Goal: Navigation & Orientation: Understand site structure

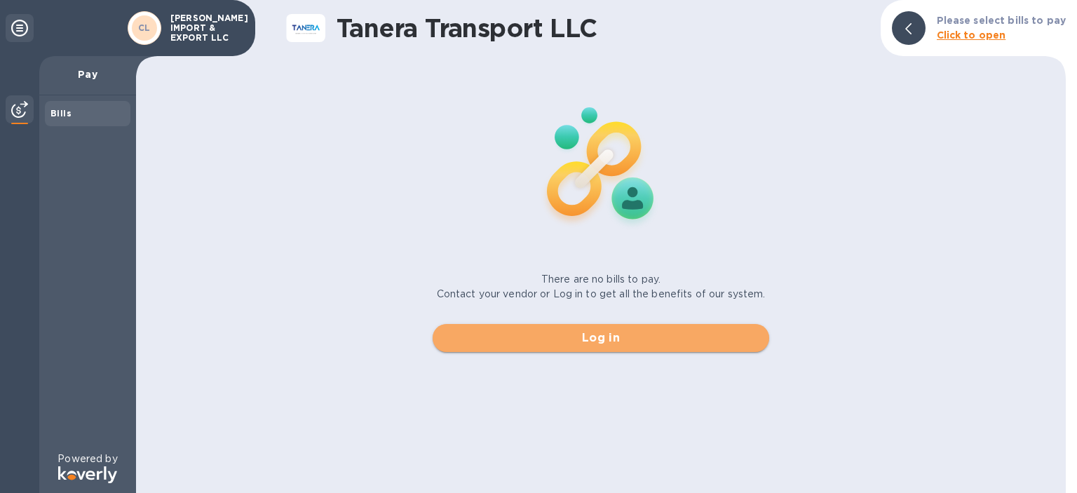
click at [620, 342] on span "Log in" at bounding box center [601, 338] width 314 height 17
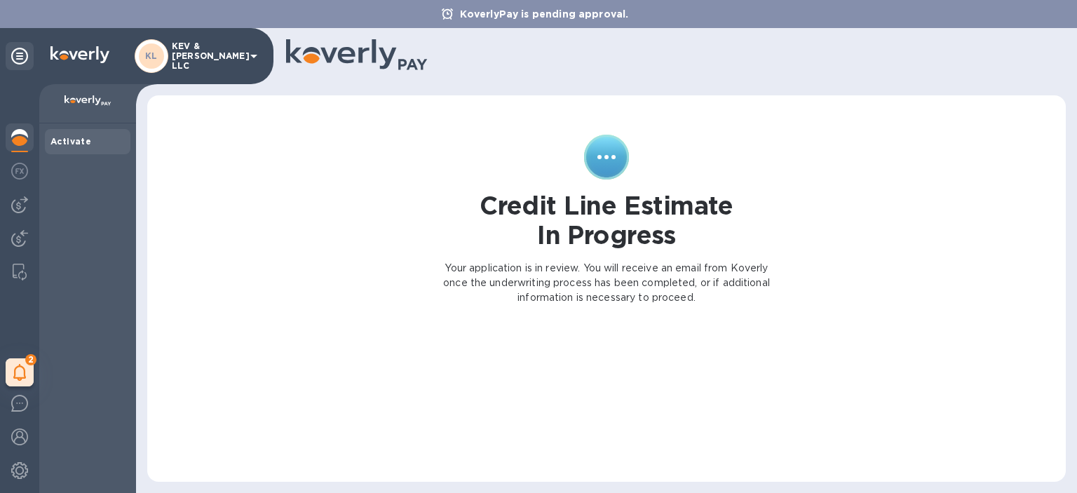
click at [233, 53] on p "KEV & [PERSON_NAME] LLC" at bounding box center [207, 55] width 70 height 29
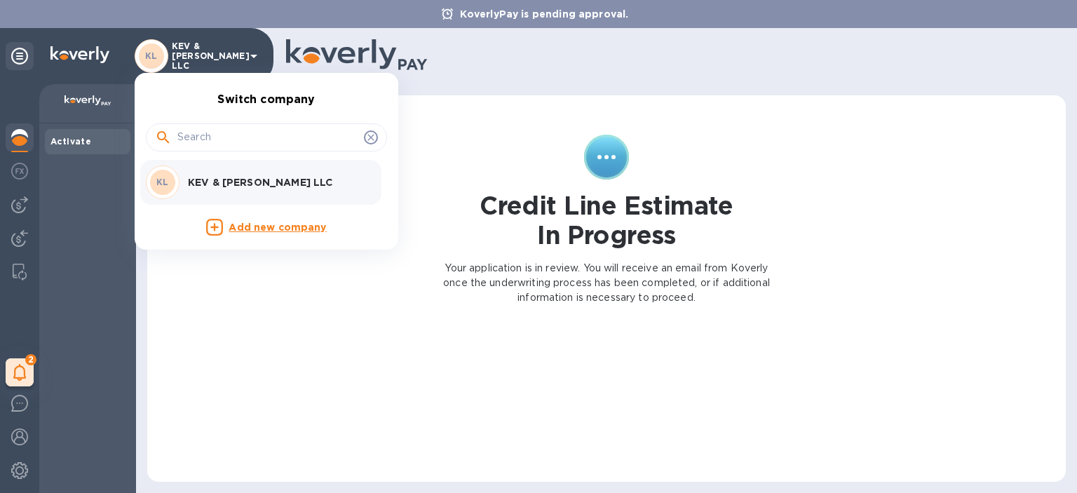
click at [27, 155] on div at bounding box center [538, 246] width 1077 height 493
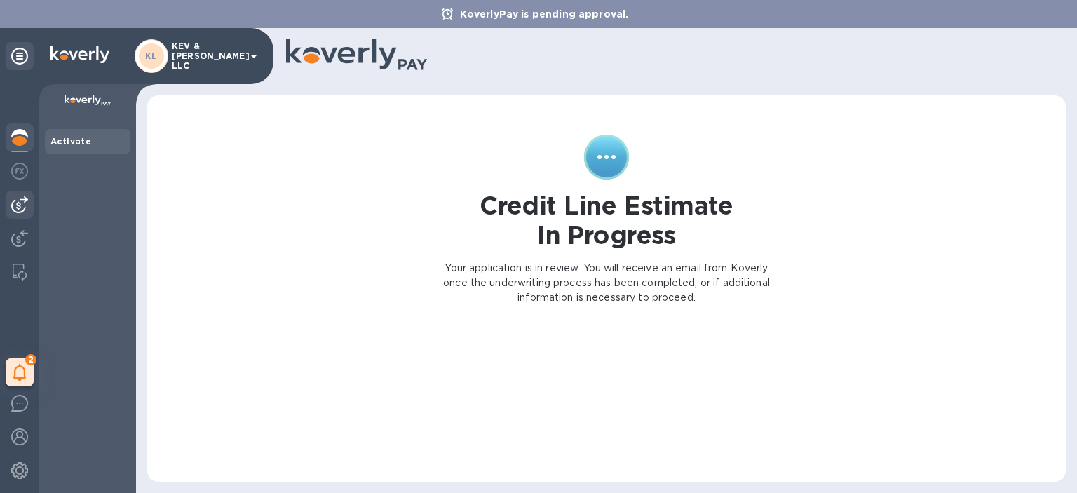
click at [6, 205] on div at bounding box center [20, 205] width 28 height 28
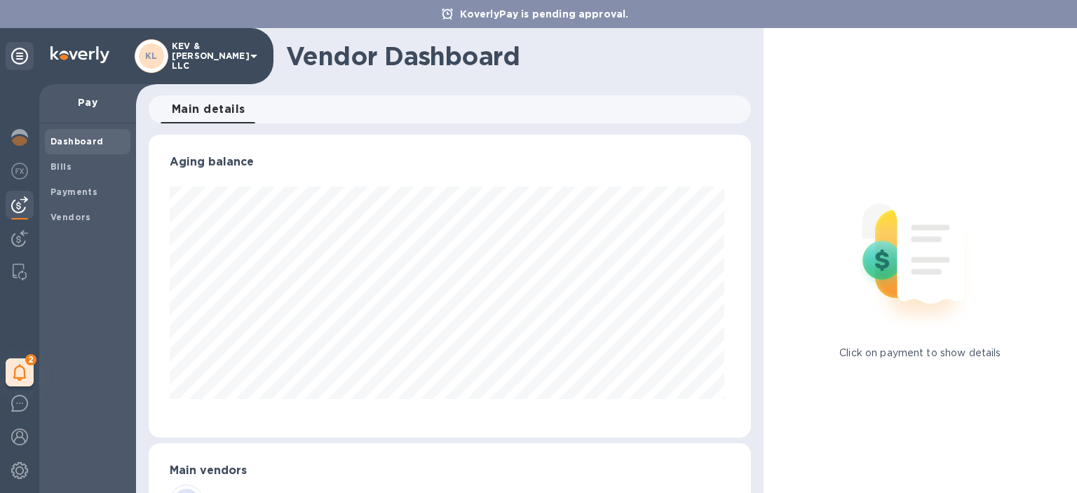
scroll to position [303, 597]
click at [8, 188] on div "2 My tasks" at bounding box center [19, 288] width 39 height 409
click at [74, 162] on span "Bills" at bounding box center [87, 167] width 74 height 14
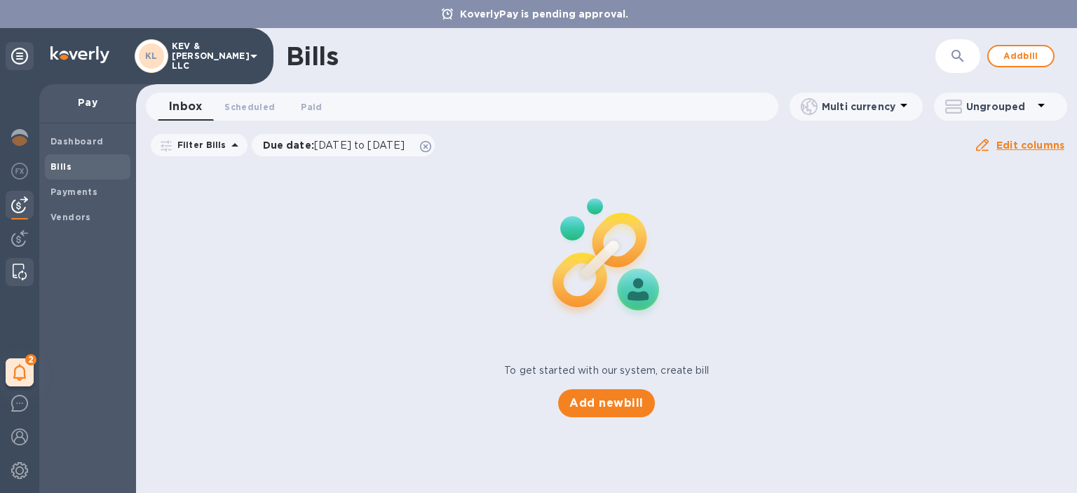
click at [20, 261] on div at bounding box center [19, 272] width 25 height 28
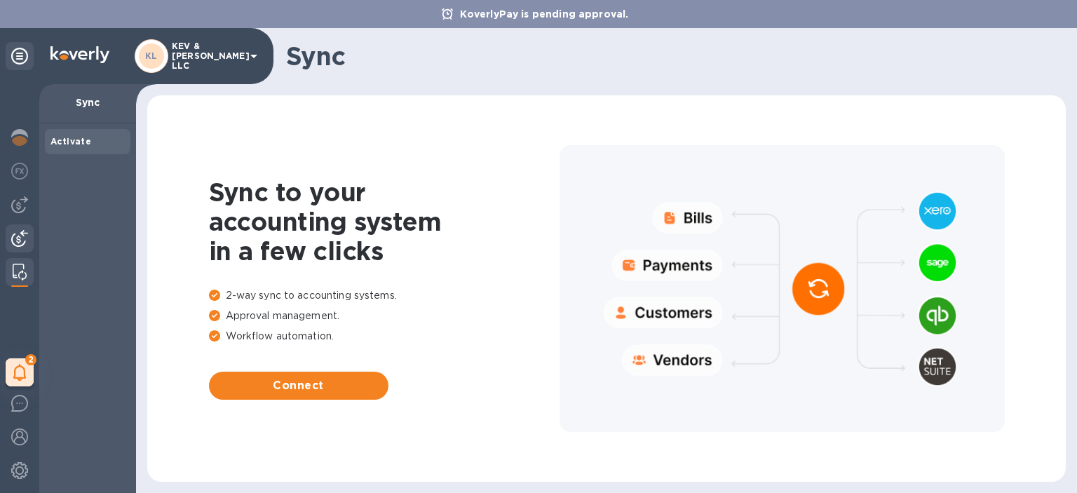
click at [20, 248] on div at bounding box center [20, 239] width 28 height 31
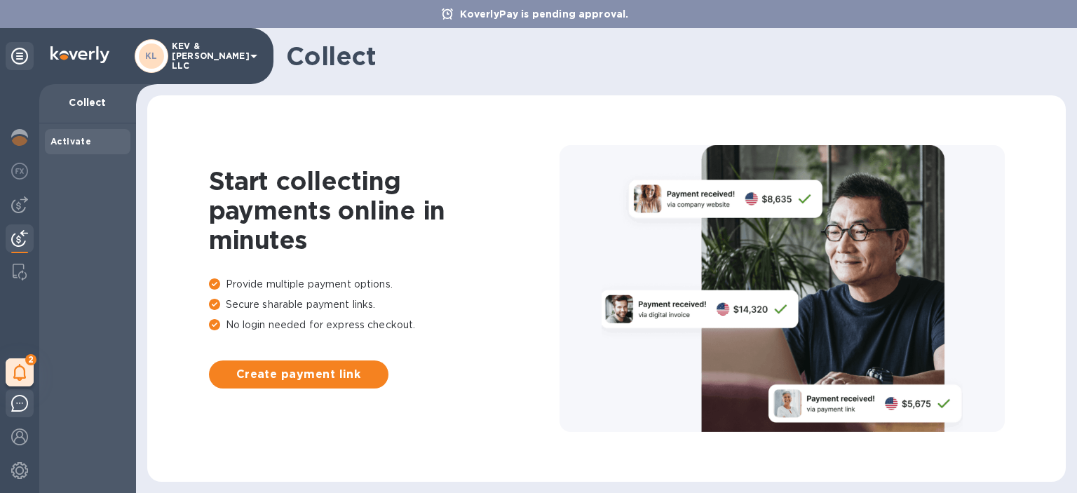
click at [22, 406] on img at bounding box center [19, 403] width 17 height 17
click at [18, 138] on img at bounding box center [19, 137] width 17 height 17
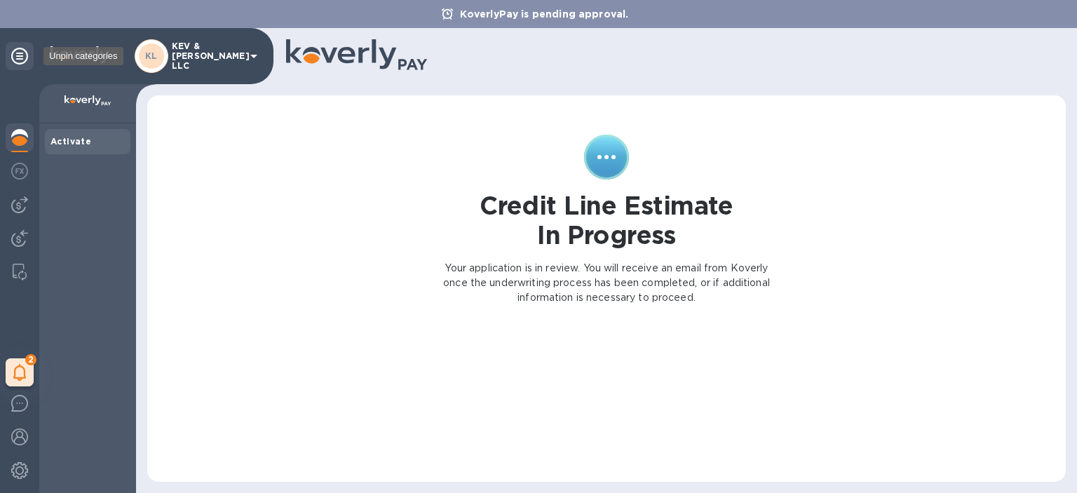
click at [20, 57] on icon at bounding box center [19, 56] width 17 height 17
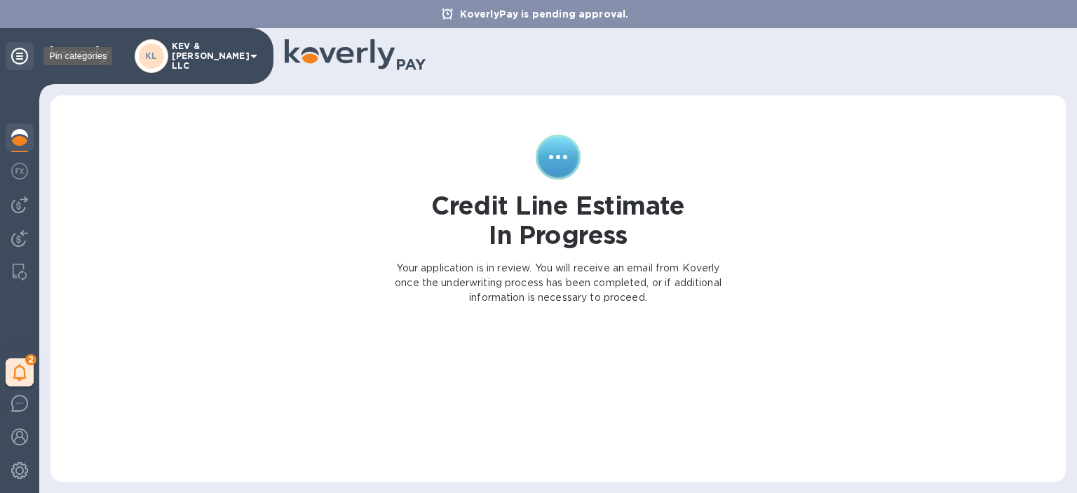
click at [20, 57] on icon at bounding box center [19, 56] width 17 height 17
